Goal: Navigation & Orientation: Find specific page/section

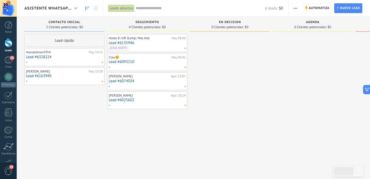
click at [75, 10] on div at bounding box center [75, 8] width 8 height 10
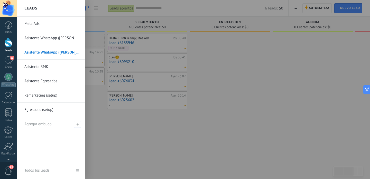
click at [44, 40] on link "Asistente WhatsApp ([PERSON_NAME])" at bounding box center [51, 38] width 55 height 14
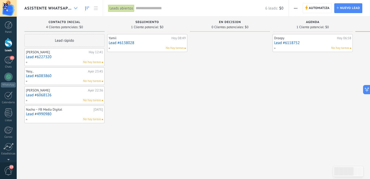
click at [74, 8] on icon at bounding box center [75, 8] width 3 height 2
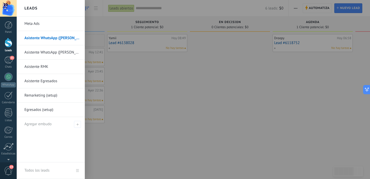
click at [173, 97] on div at bounding box center [202, 89] width 370 height 179
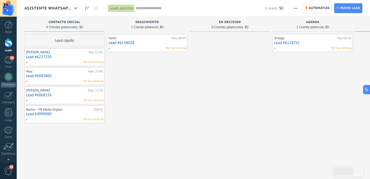
click at [63, 5] on div "Asistente WhatsApp ([PERSON_NAME])" at bounding box center [51, 8] width 55 height 16
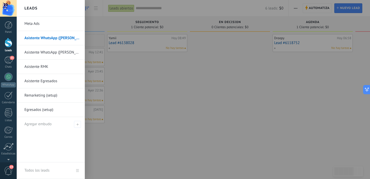
click at [139, 112] on div at bounding box center [202, 89] width 370 height 179
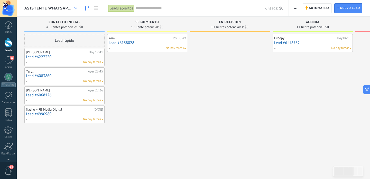
click at [73, 7] on div at bounding box center [75, 8] width 8 height 10
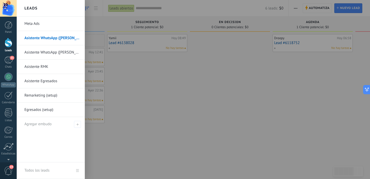
click at [122, 75] on div at bounding box center [202, 89] width 370 height 179
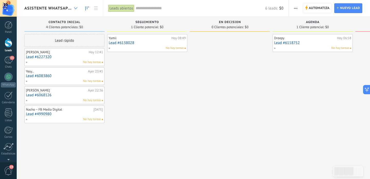
click at [74, 7] on icon at bounding box center [75, 8] width 3 height 2
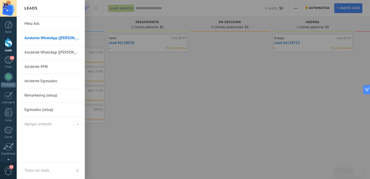
click at [36, 23] on link "Meta Ads" at bounding box center [51, 24] width 55 height 14
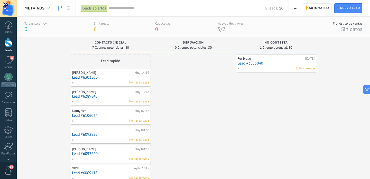
click at [102, 76] on link "Lead #6303560" at bounding box center [110, 77] width 77 height 4
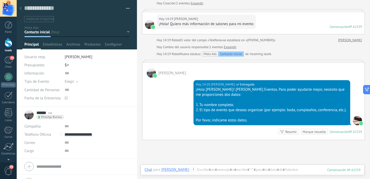
scroll to position [77, 0]
